Goal: Transaction & Acquisition: Subscribe to service/newsletter

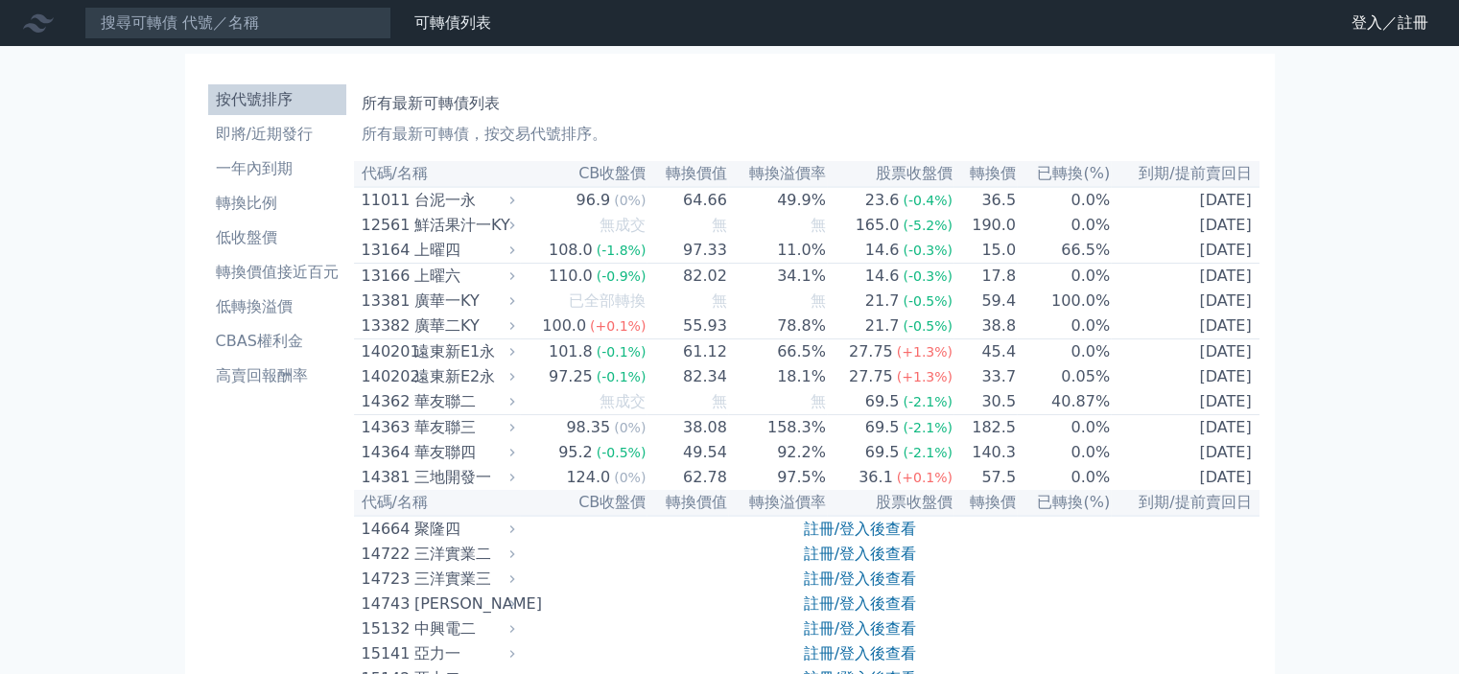
scroll to position [96, 0]
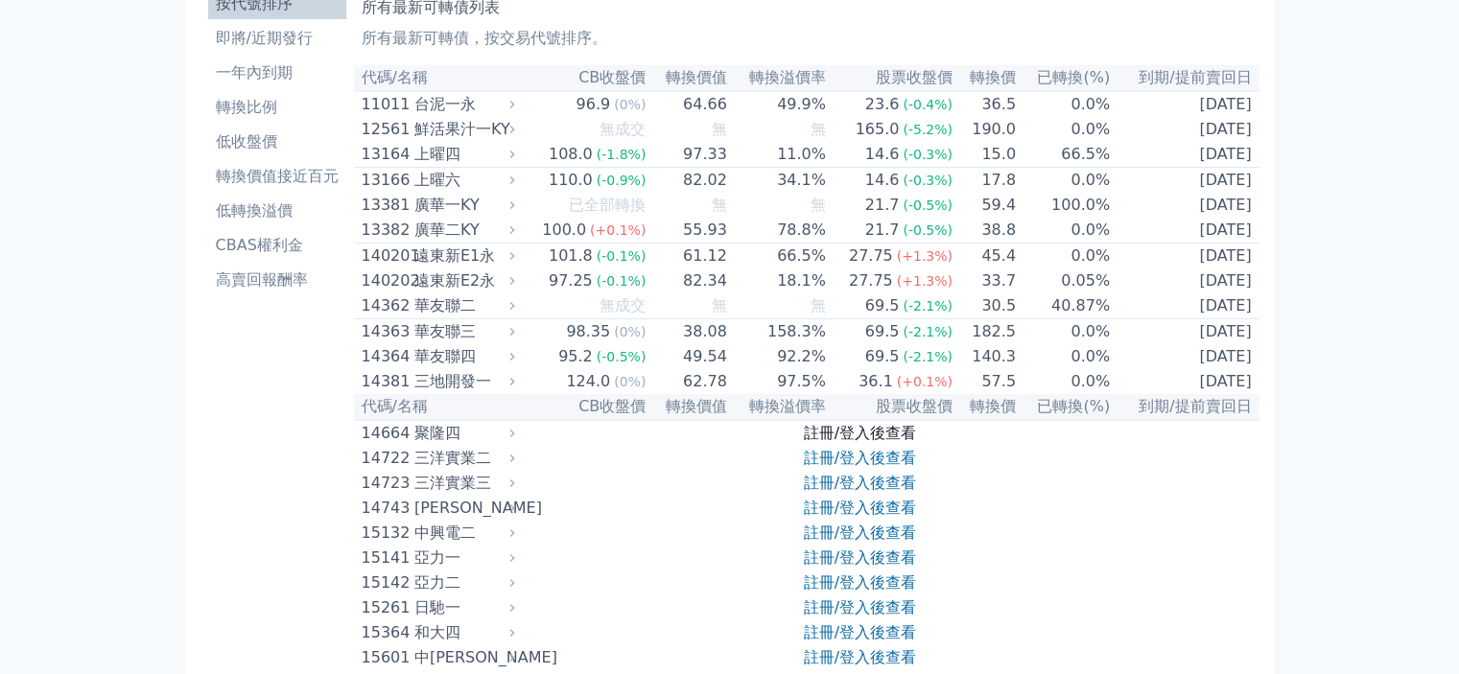
click at [902, 442] on link "註冊/登入後查看" at bounding box center [860, 433] width 112 height 18
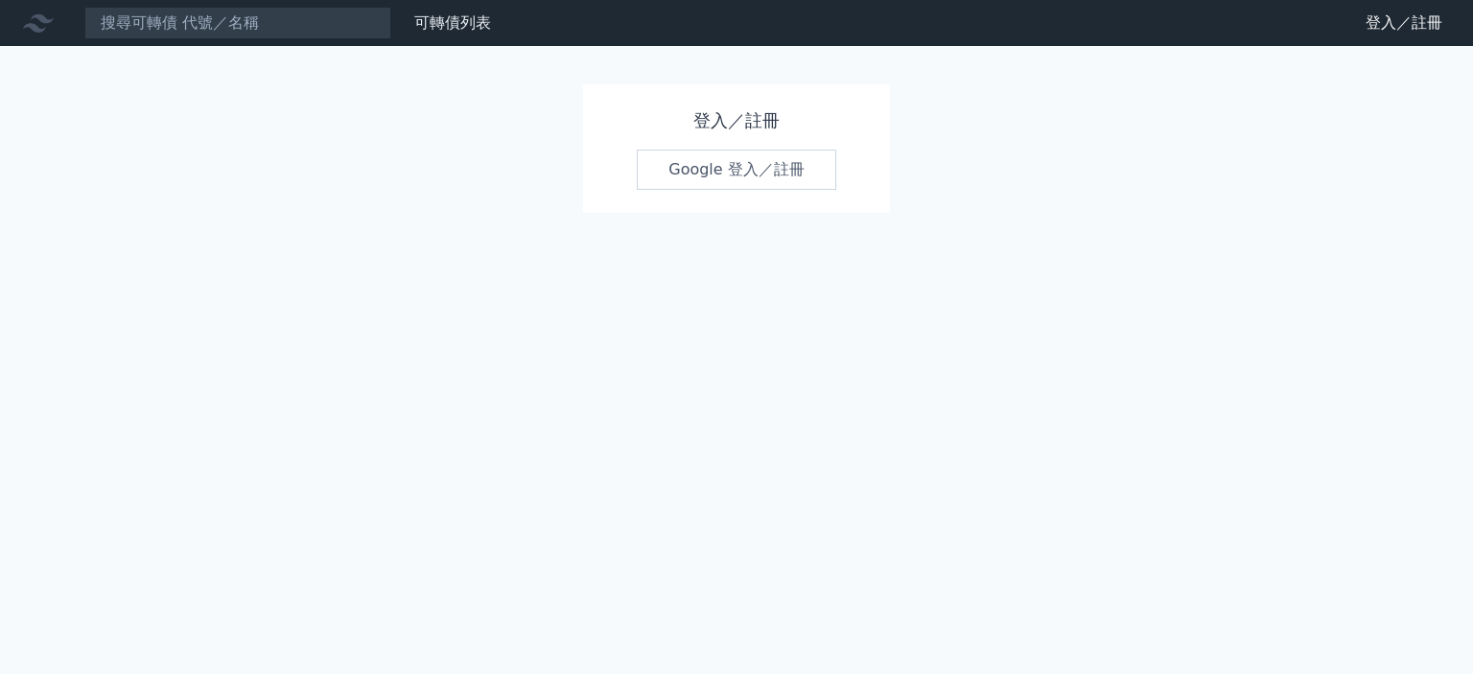
click at [746, 173] on link "Google 登入／註冊" at bounding box center [736, 170] width 199 height 40
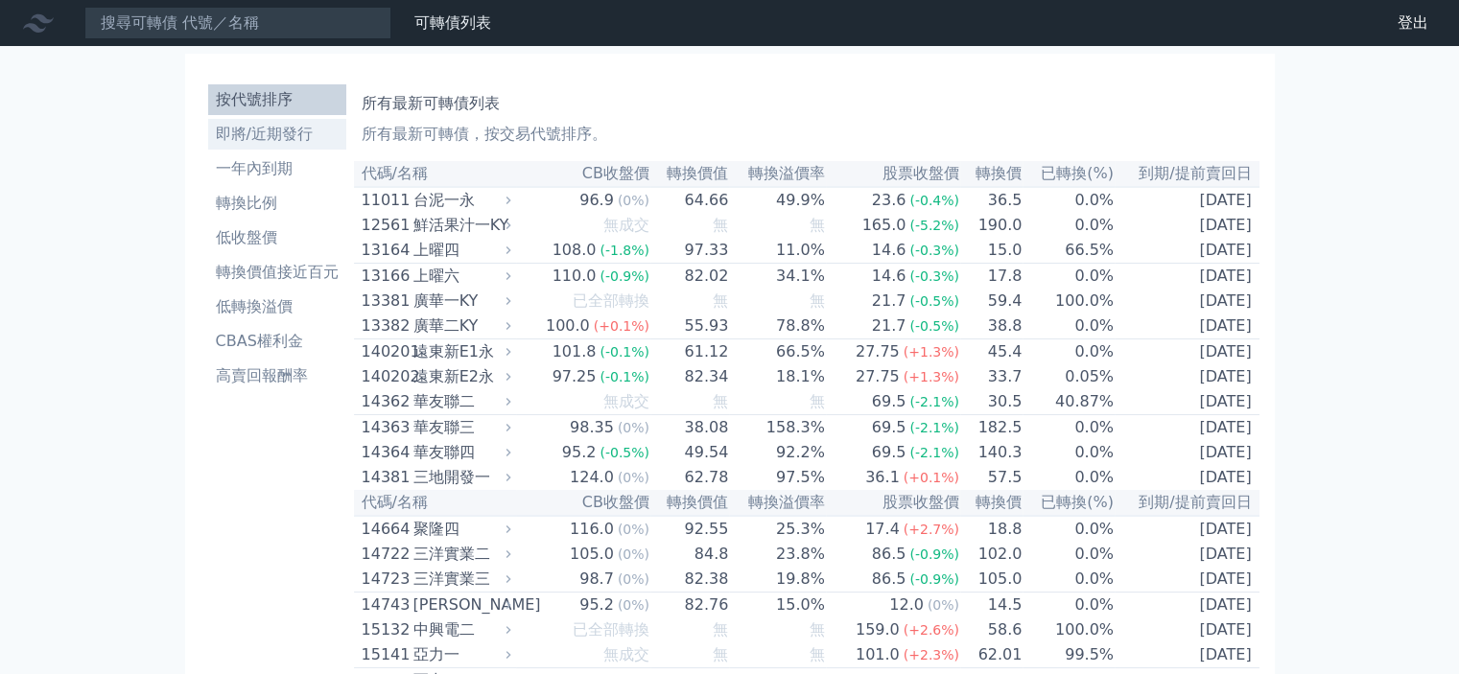
click at [270, 130] on li "即將/近期發行" at bounding box center [277, 134] width 138 height 23
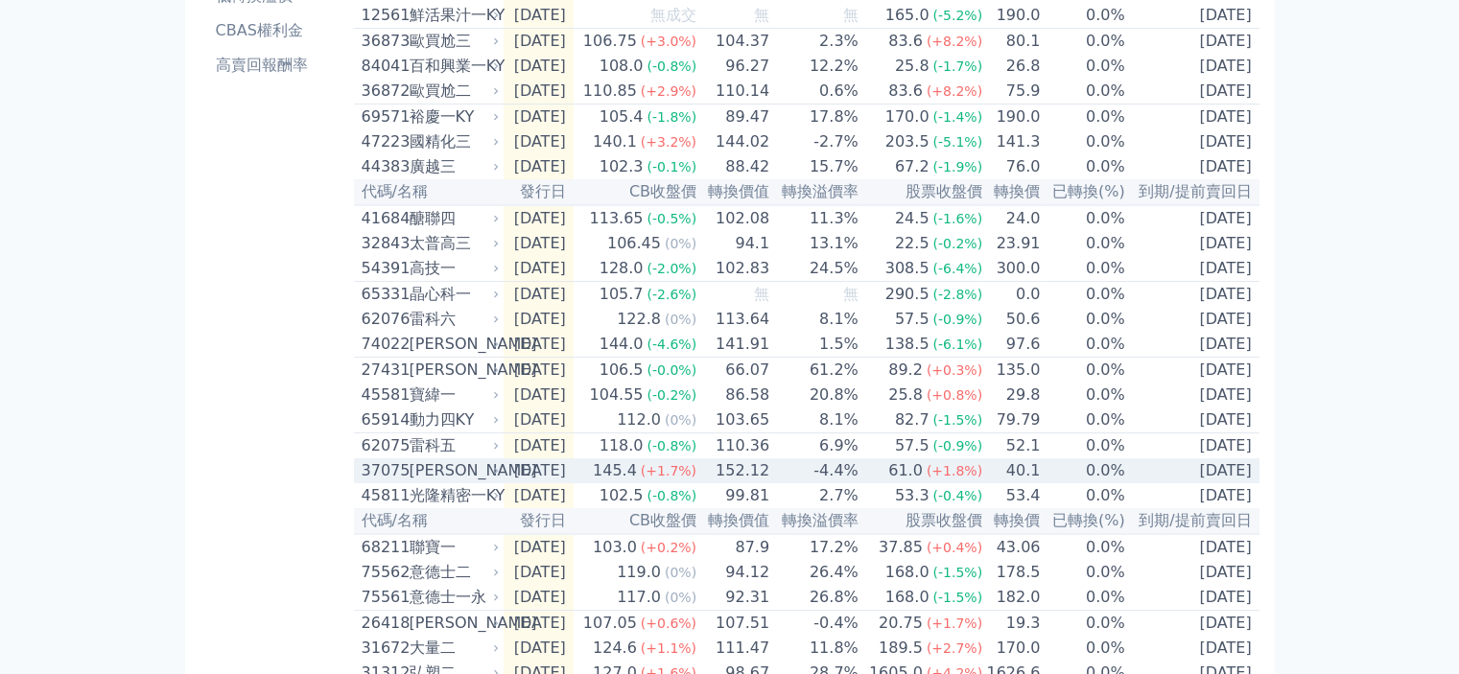
scroll to position [301, 0]
